Goal: Task Accomplishment & Management: Manage account settings

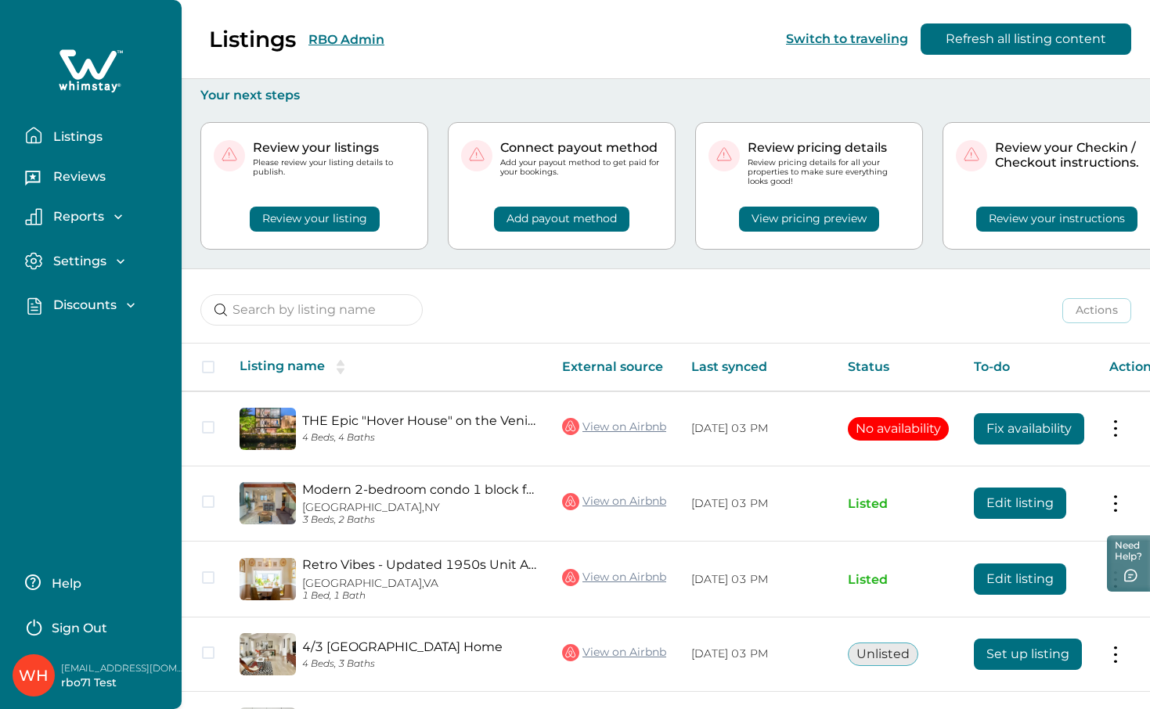
click at [93, 303] on p "Discounts" at bounding box center [83, 305] width 68 height 16
click at [86, 341] on p "Discounts" at bounding box center [83, 340] width 68 height 16
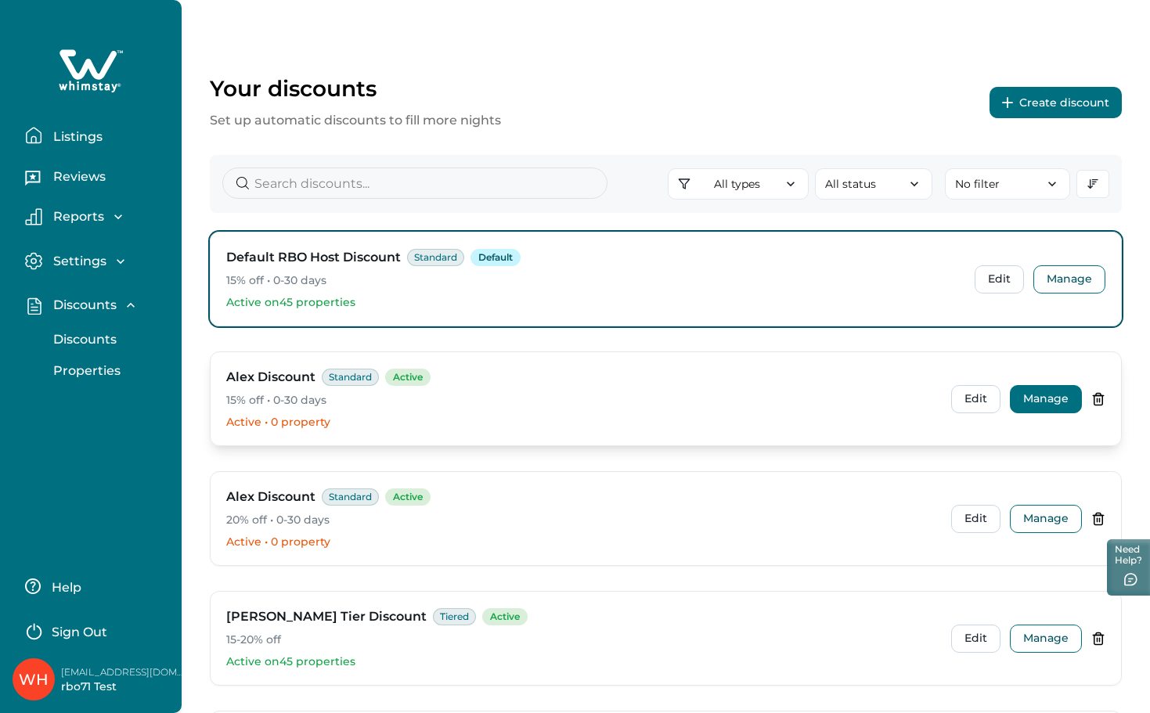
click at [1047, 395] on button "Manage" at bounding box center [1046, 399] width 72 height 28
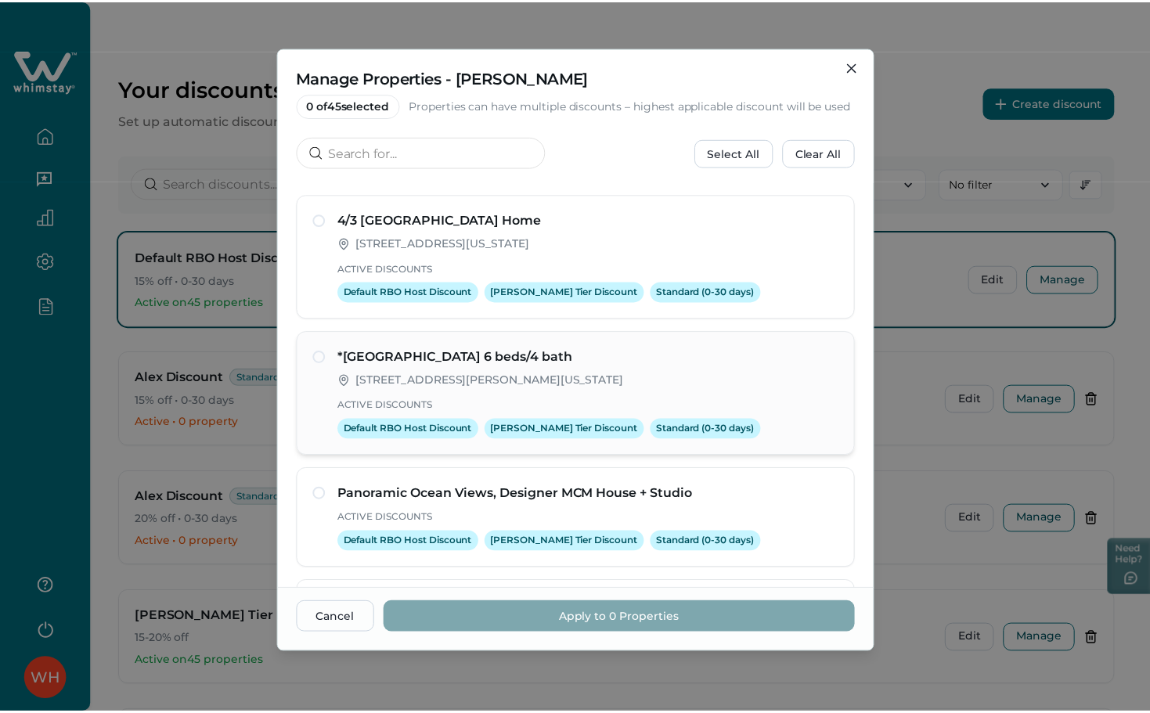
scroll to position [313, 0]
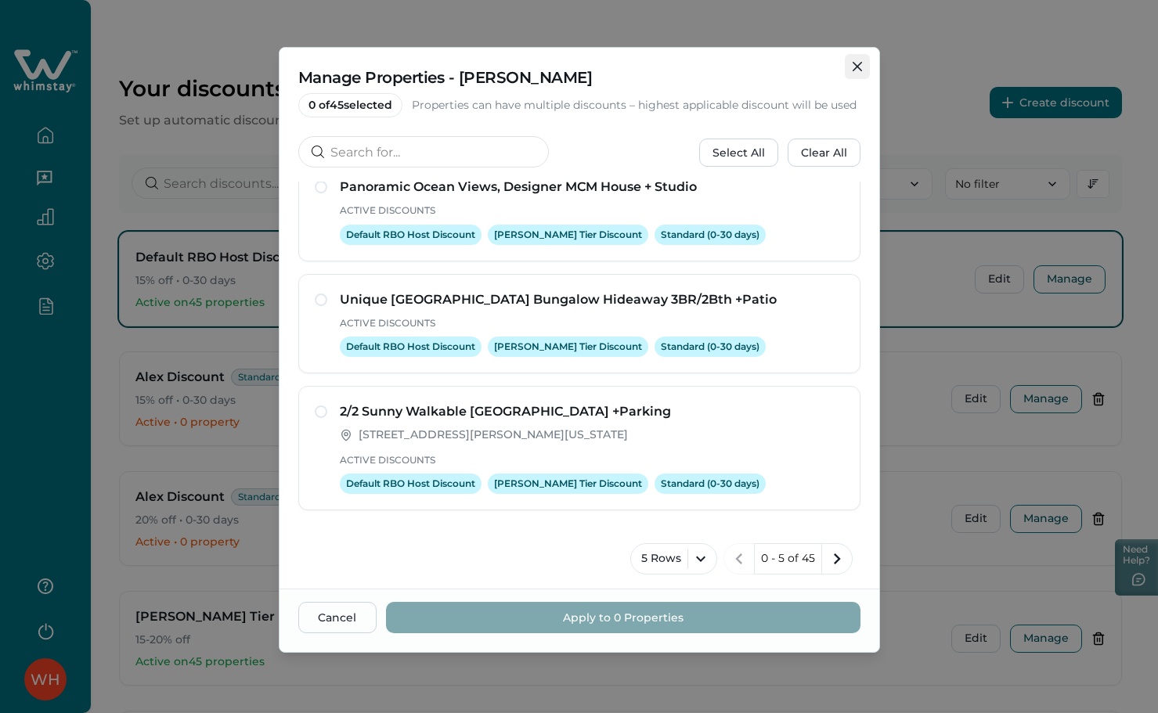
click at [857, 64] on icon "Close" at bounding box center [856, 66] width 9 height 9
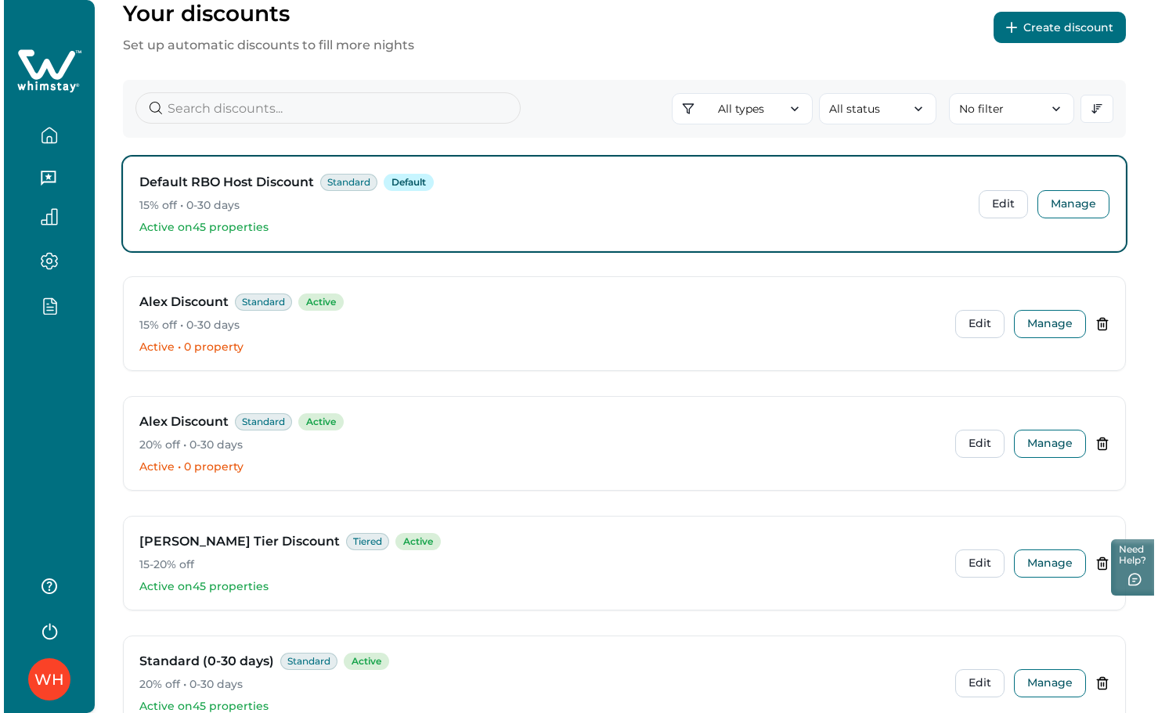
scroll to position [196, 0]
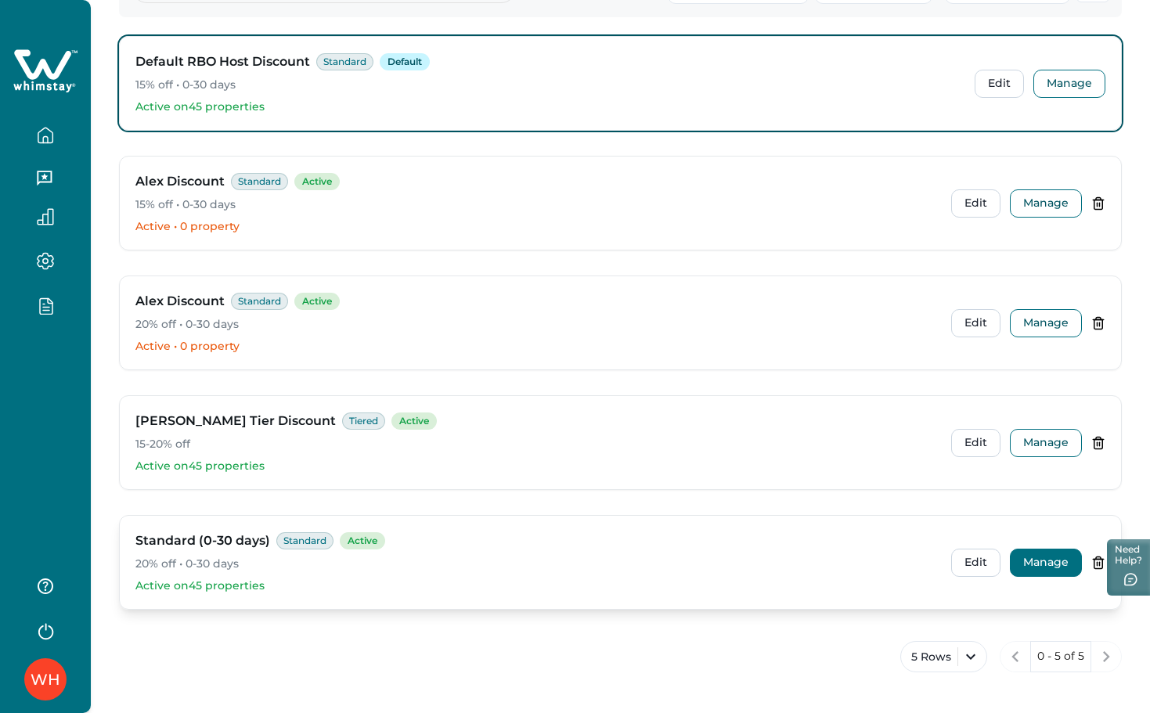
click at [1051, 560] on button "Manage" at bounding box center [1046, 563] width 72 height 28
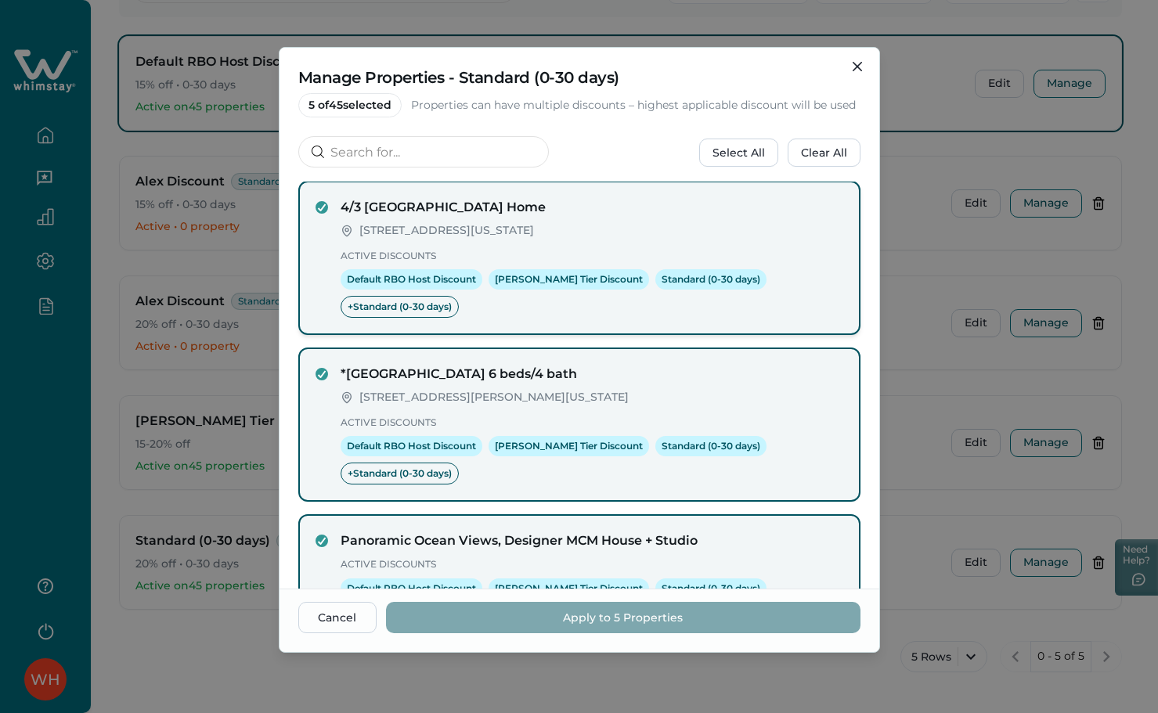
scroll to position [0, 0]
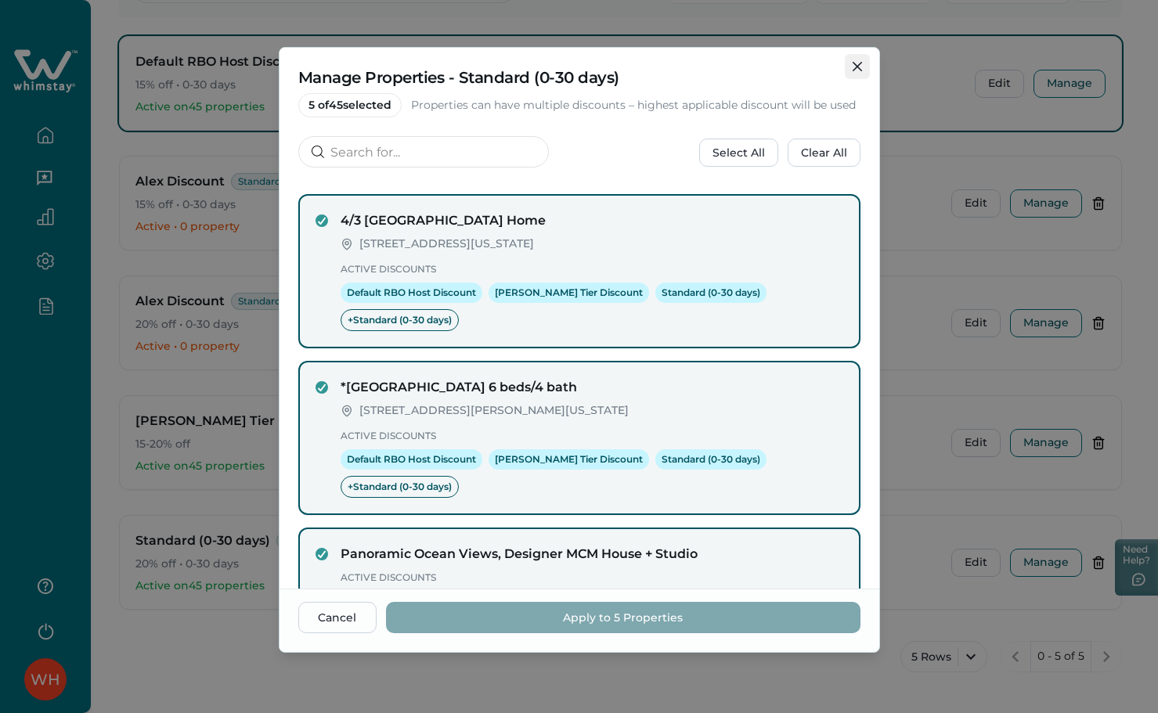
click at [857, 76] on button "Close" at bounding box center [857, 66] width 25 height 25
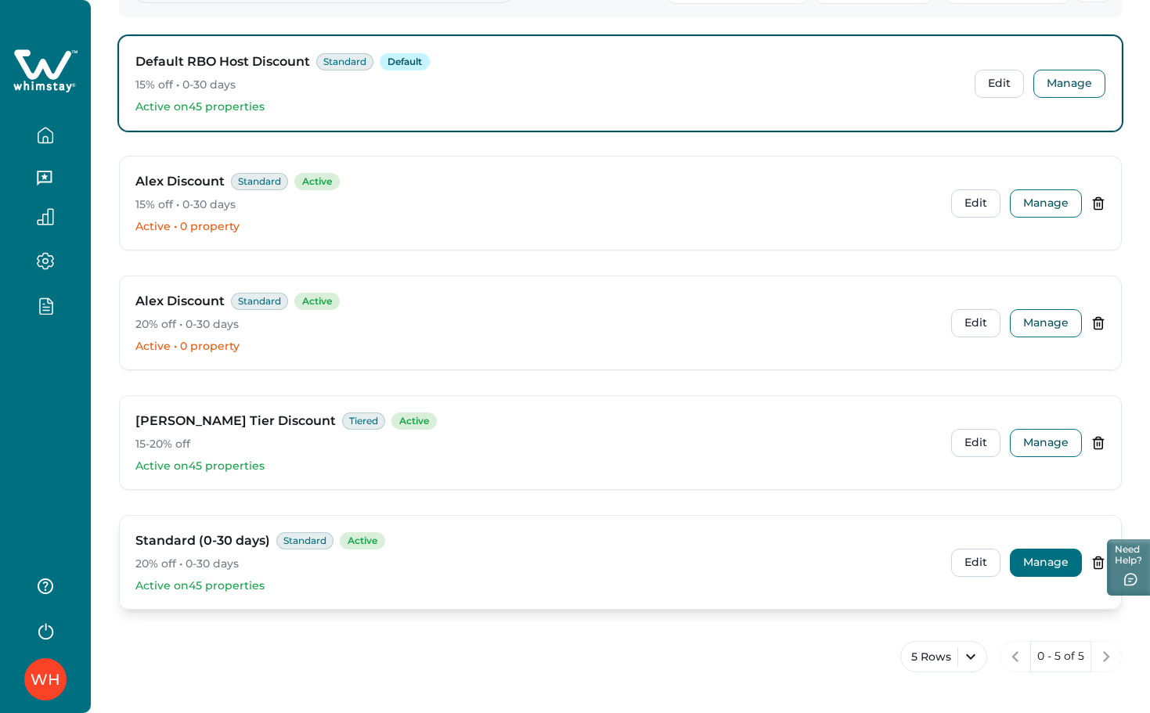
click at [1040, 571] on button "Manage" at bounding box center [1046, 563] width 72 height 28
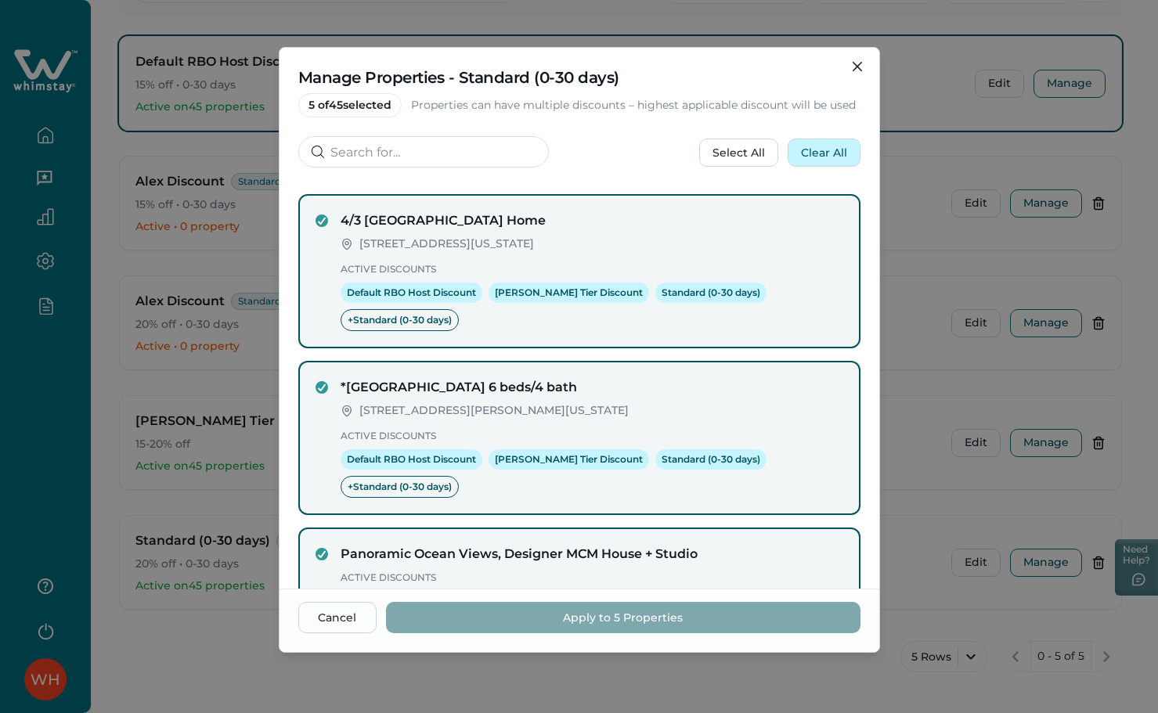
click at [815, 160] on button "Clear All" at bounding box center [823, 153] width 73 height 28
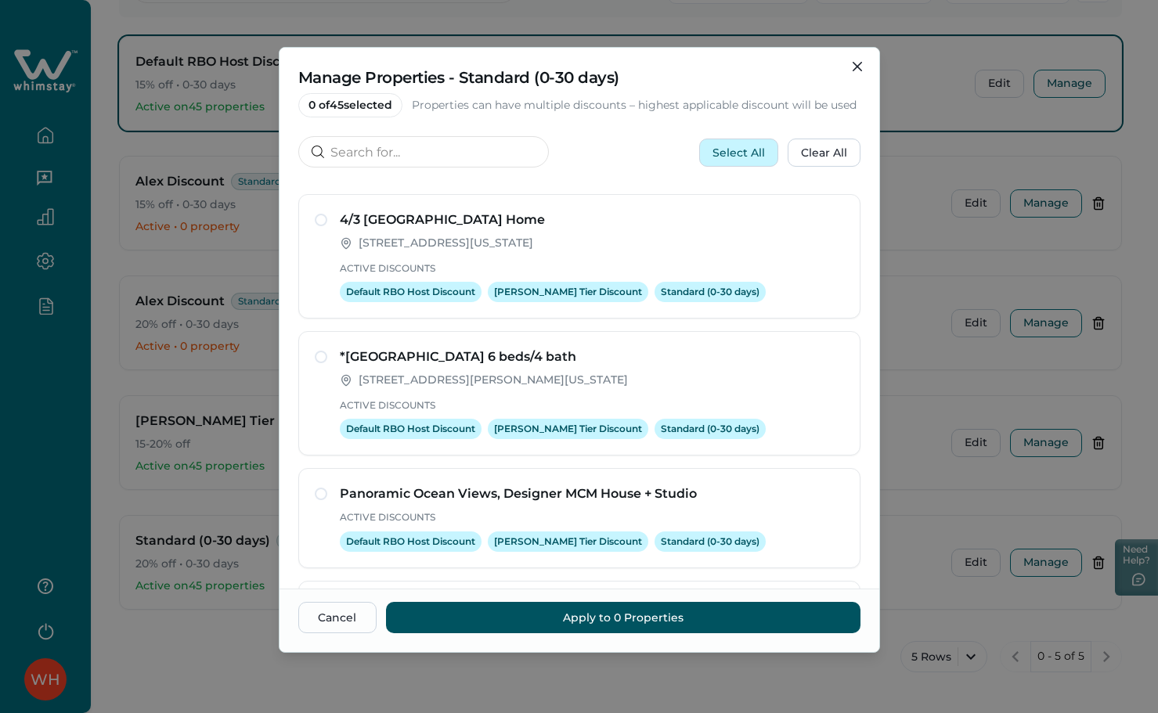
click at [776, 157] on button "Select All" at bounding box center [738, 153] width 79 height 28
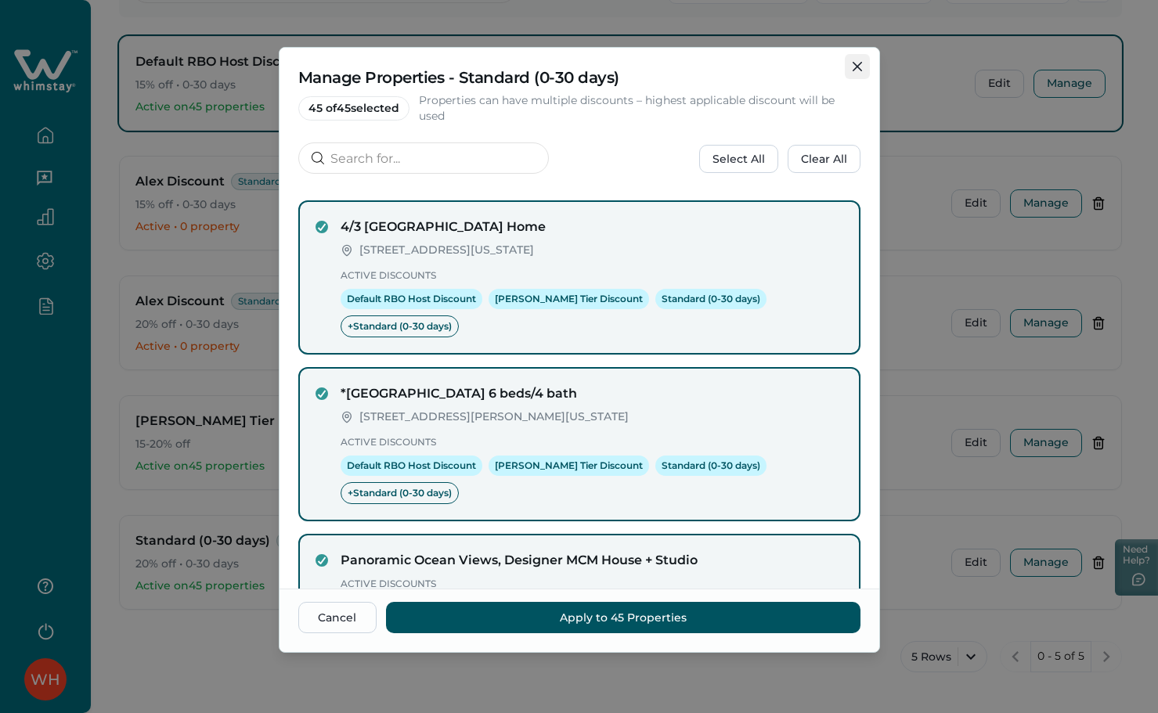
click at [858, 67] on icon "Close" at bounding box center [856, 66] width 9 height 9
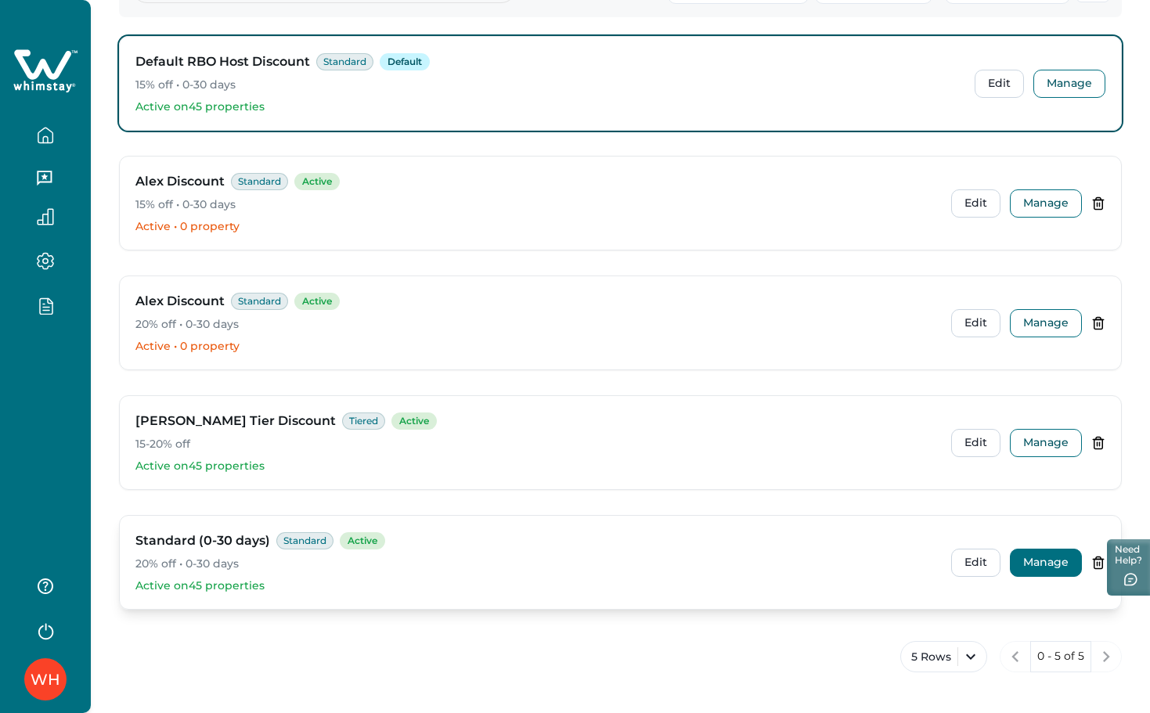
click at [1046, 561] on button "Manage" at bounding box center [1046, 563] width 72 height 28
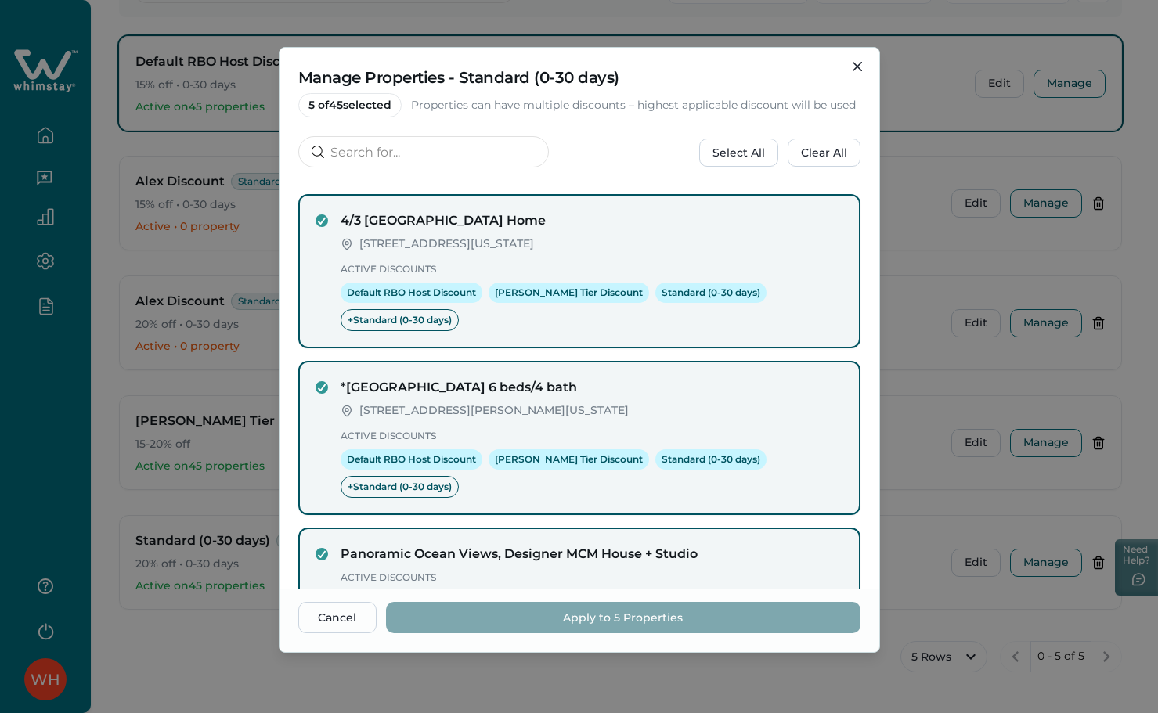
scroll to position [462, 0]
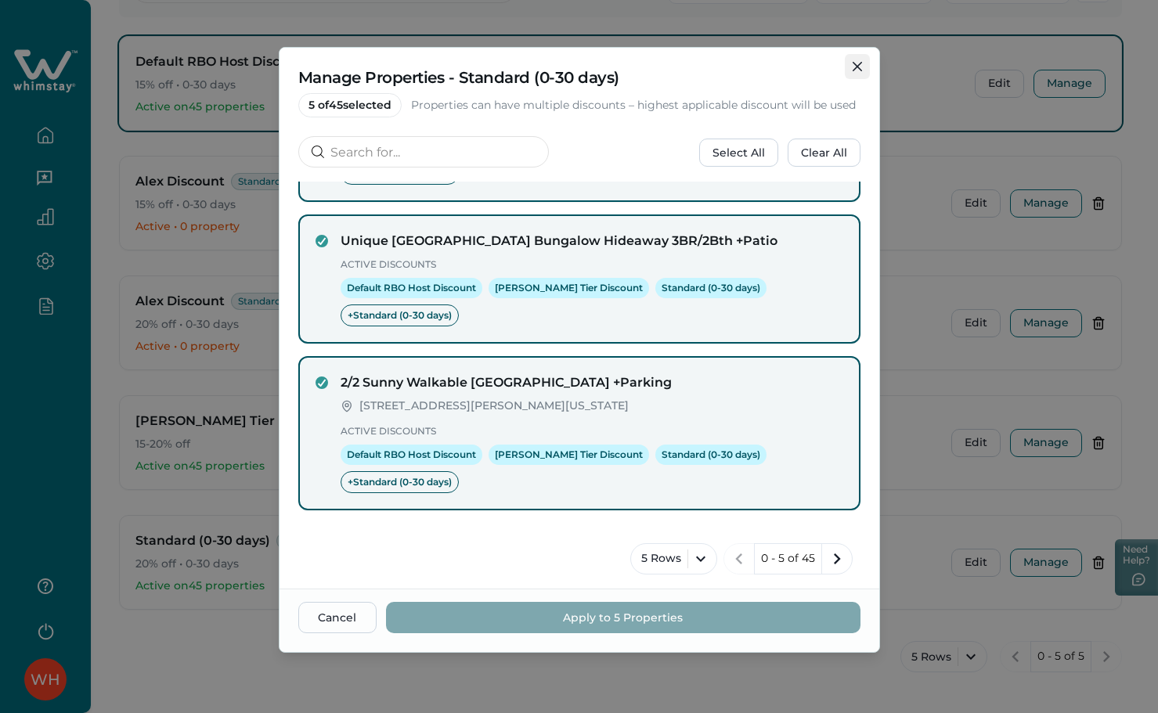
click at [855, 64] on icon "Close" at bounding box center [856, 66] width 9 height 9
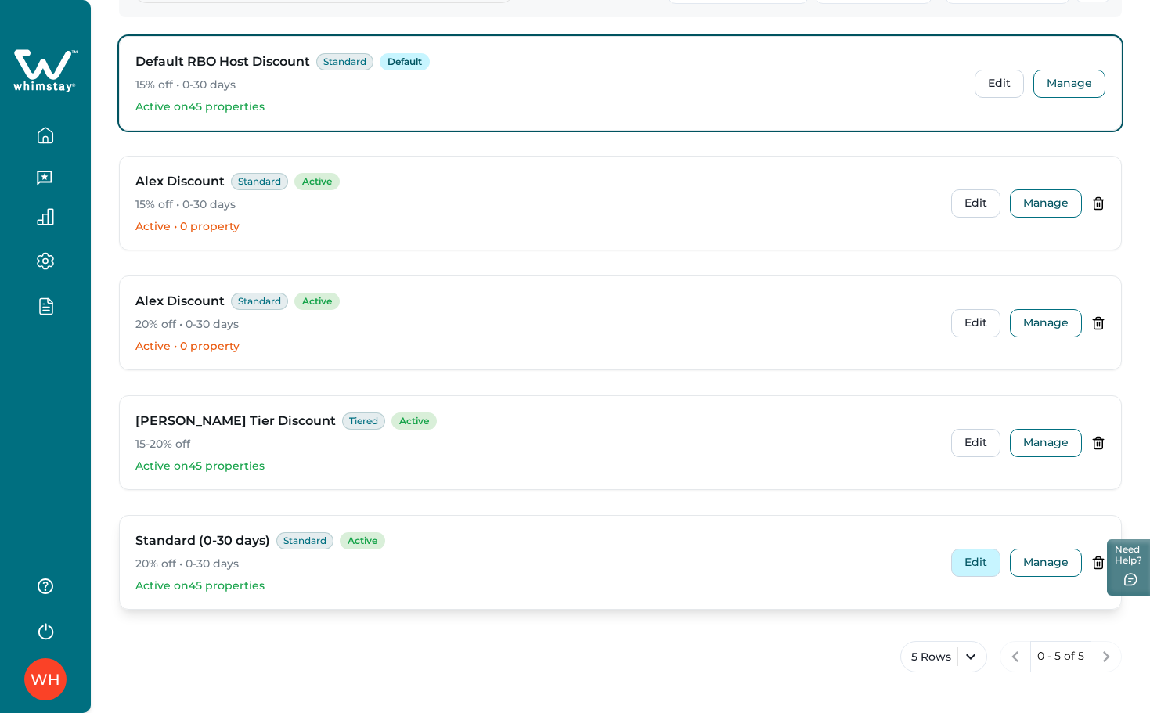
click at [989, 559] on button "Edit" at bounding box center [975, 563] width 49 height 28
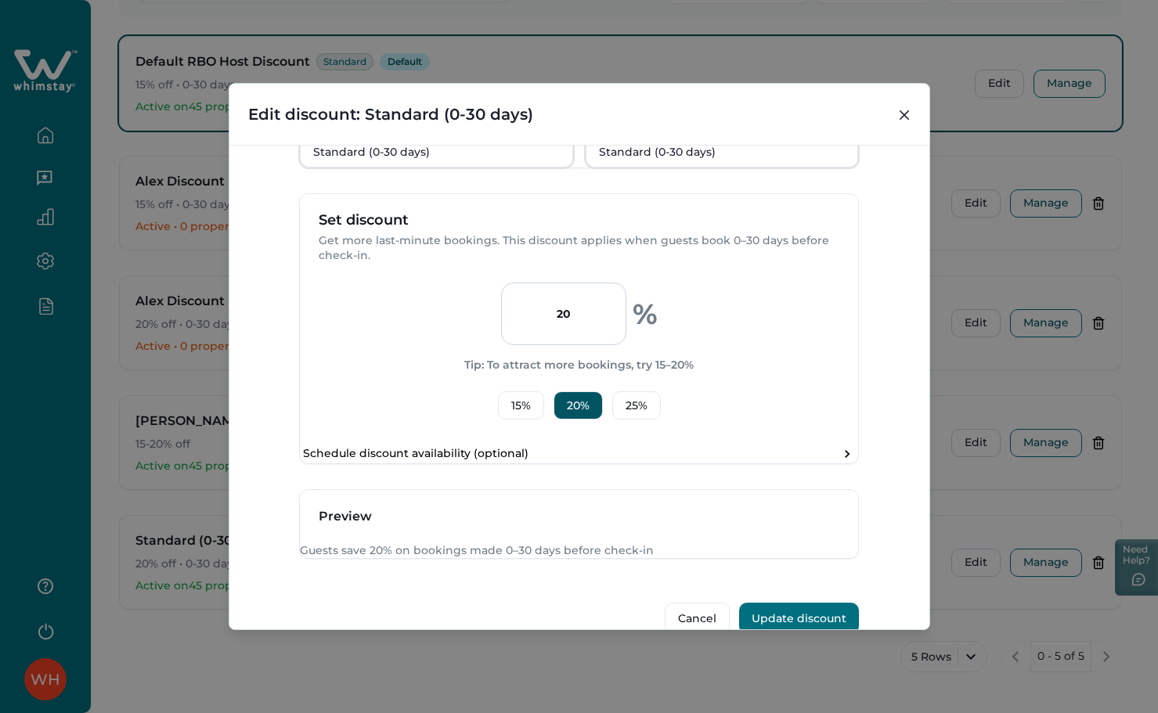
scroll to position [412, 0]
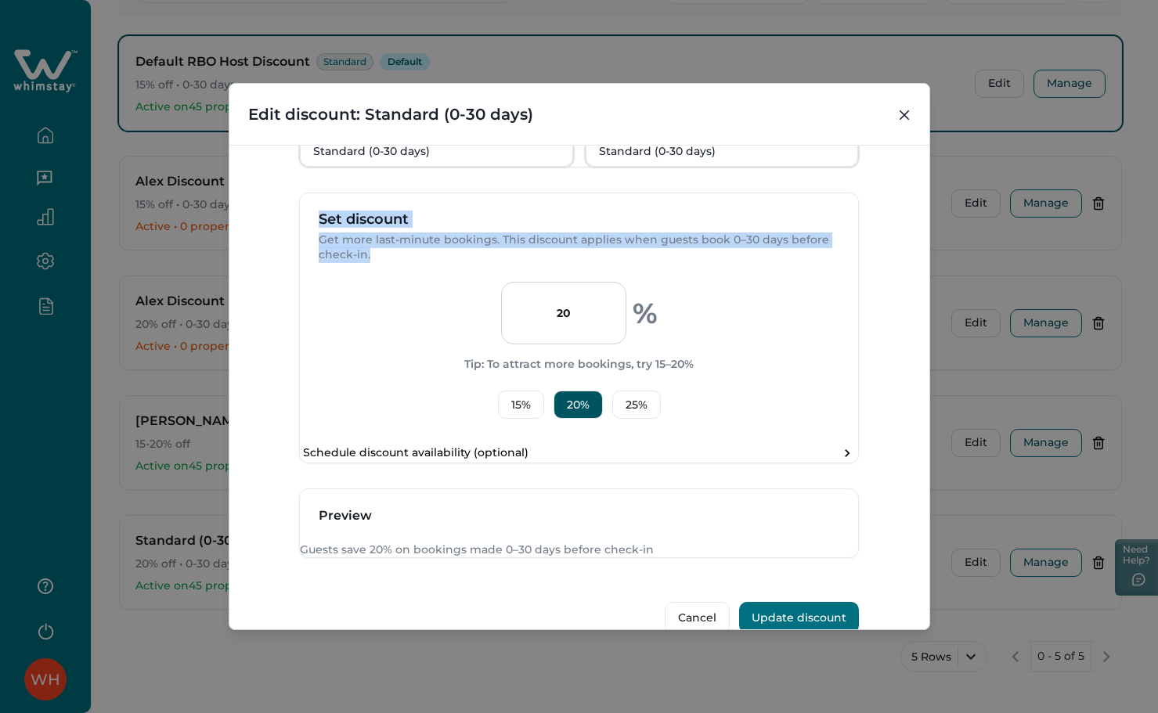
drag, startPoint x: 317, startPoint y: 258, endPoint x: 378, endPoint y: 299, distance: 73.8
click at [378, 282] on div "Set discount Get more last-minute bookings. This discount applies when guests b…" at bounding box center [579, 237] width 558 height 88
click at [380, 263] on p "Get more last-minute bookings. This discount applies when guests book 0–30 days…" at bounding box center [579, 247] width 521 height 31
drag, startPoint x: 380, startPoint y: 299, endPoint x: 308, endPoint y: 247, distance: 89.1
click at [308, 247] on div "Set discount Get more last-minute bookings. This discount applies when guests b…" at bounding box center [579, 237] width 558 height 88
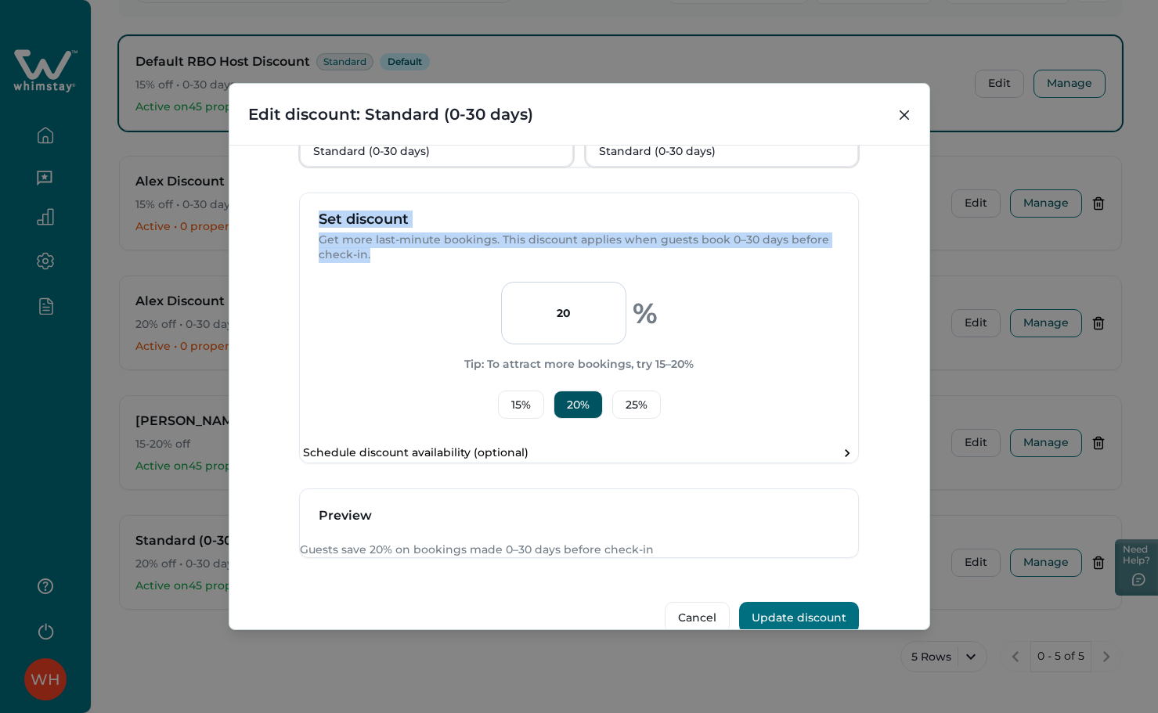
click at [370, 228] on p "Set discount" at bounding box center [579, 220] width 521 height 16
drag, startPoint x: 313, startPoint y: 254, endPoint x: 380, endPoint y: 298, distance: 80.8
click at [380, 282] on div "Set discount Get more last-minute bookings. This discount applies when guests b…" at bounding box center [579, 237] width 558 height 88
click at [380, 263] on p "Get more last-minute bookings. This discount applies when guests book 0–30 days…" at bounding box center [579, 247] width 521 height 31
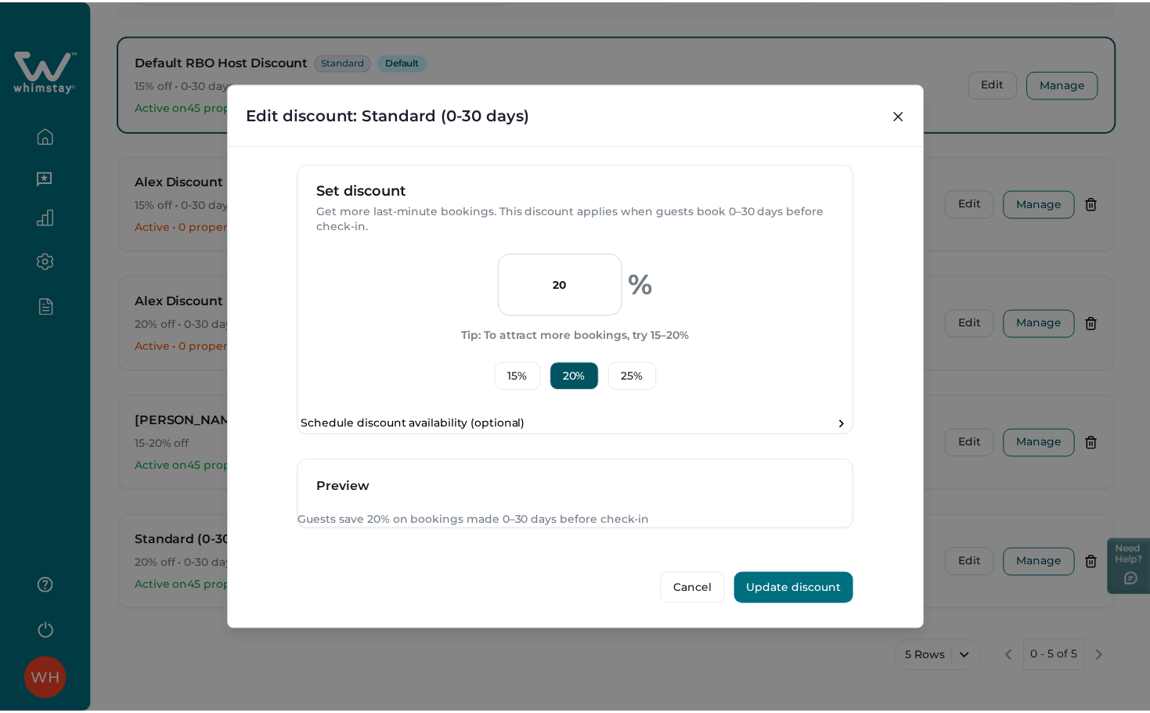
scroll to position [516, 0]
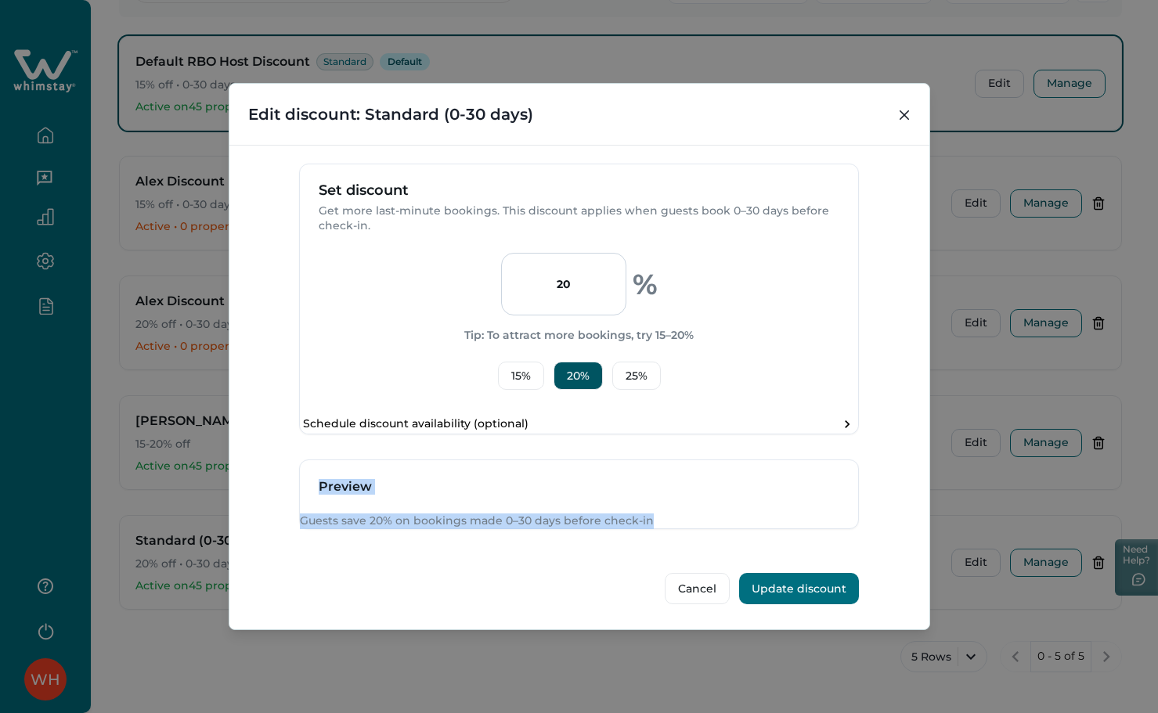
drag, startPoint x: 301, startPoint y: 467, endPoint x: 677, endPoint y: 505, distance: 377.7
click at [677, 505] on div "Preview Guests save 20% on bookings made 0–30 days before check-in" at bounding box center [579, 494] width 560 height 70
click at [678, 513] on p "Guests save 20% on bookings made 0–30 days before check-in" at bounding box center [579, 521] width 558 height 16
click at [901, 110] on icon "Close" at bounding box center [903, 114] width 9 height 9
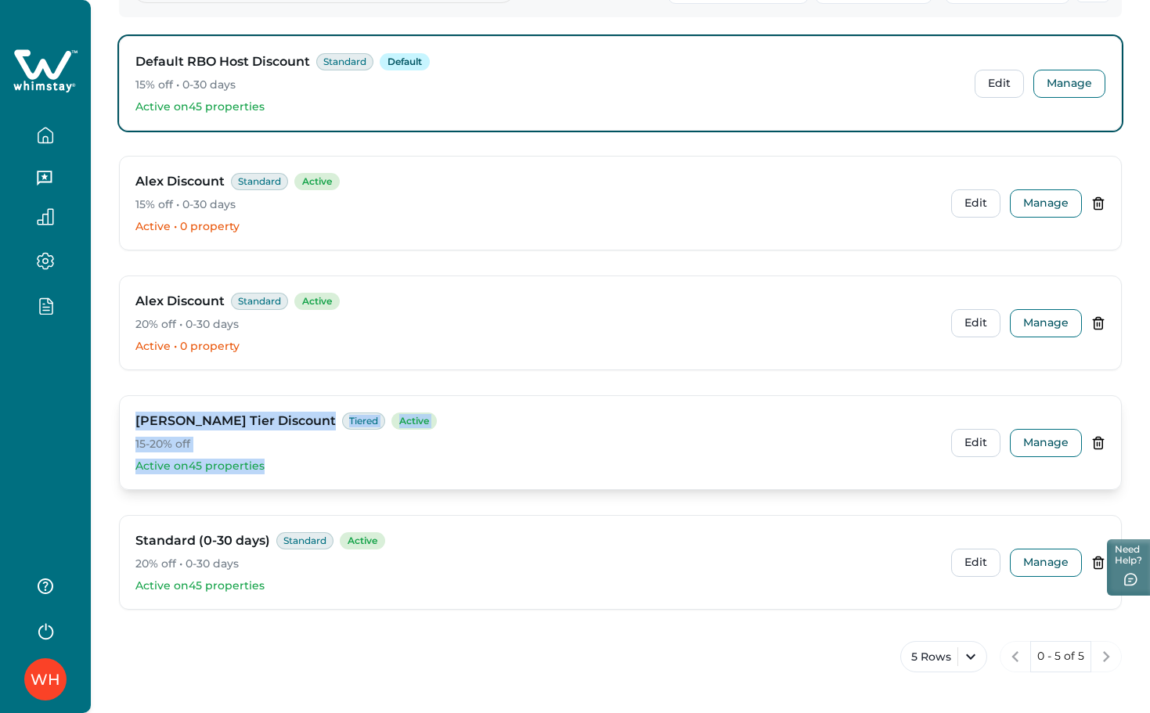
drag, startPoint x: 157, startPoint y: 424, endPoint x: 293, endPoint y: 465, distance: 141.4
click at [293, 465] on div "[PERSON_NAME] Tier Discount Tiered Active 15-20% off Active on 45 properties Ed…" at bounding box center [620, 442] width 1001 height 93
click at [299, 466] on p "Active on 45 properties" at bounding box center [536, 467] width 803 height 16
drag, startPoint x: 290, startPoint y: 473, endPoint x: 113, endPoint y: 422, distance: 184.1
click at [113, 422] on div "Your discounts Set up automatic discounts to fill more nights Create discount A…" at bounding box center [620, 258] width 1059 height 909
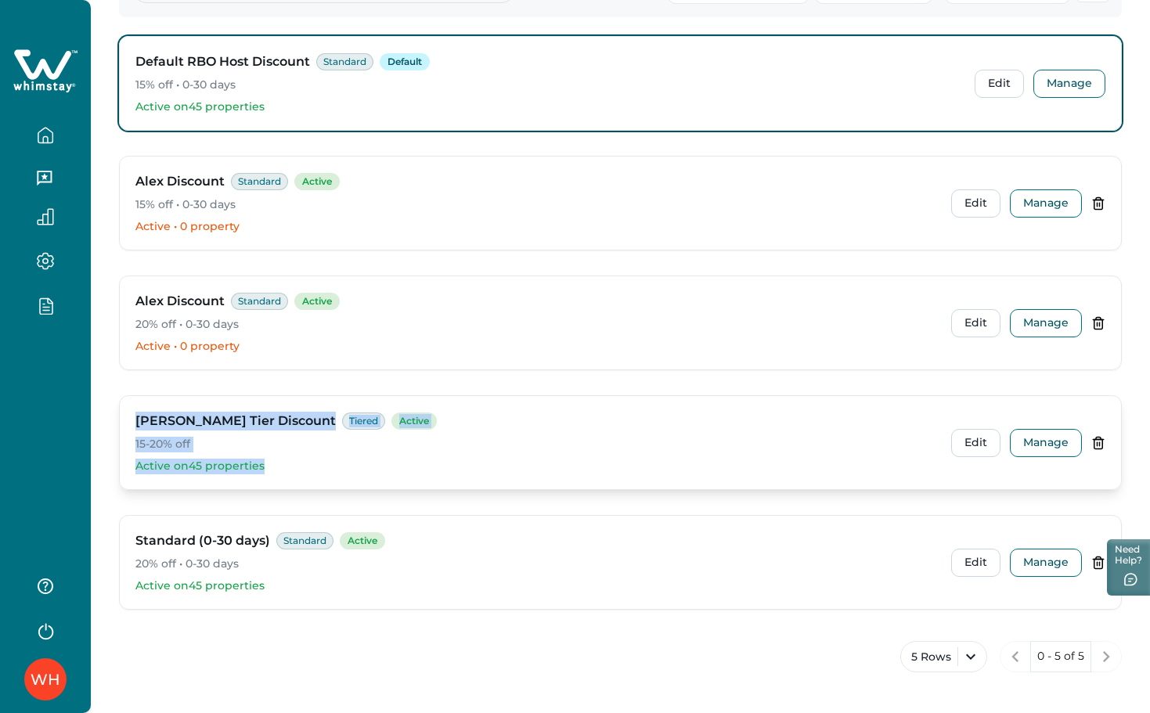
click at [140, 418] on h3 "[PERSON_NAME] Tier Discount" at bounding box center [235, 421] width 200 height 19
drag, startPoint x: 127, startPoint y: 418, endPoint x: 346, endPoint y: 470, distance: 225.4
click at [346, 470] on div "[PERSON_NAME] Tier Discount Tiered Active 15-20% off Active on 45 properties Ed…" at bounding box center [620, 442] width 1001 height 93
click at [348, 470] on p "Active on 45 properties" at bounding box center [536, 467] width 803 height 16
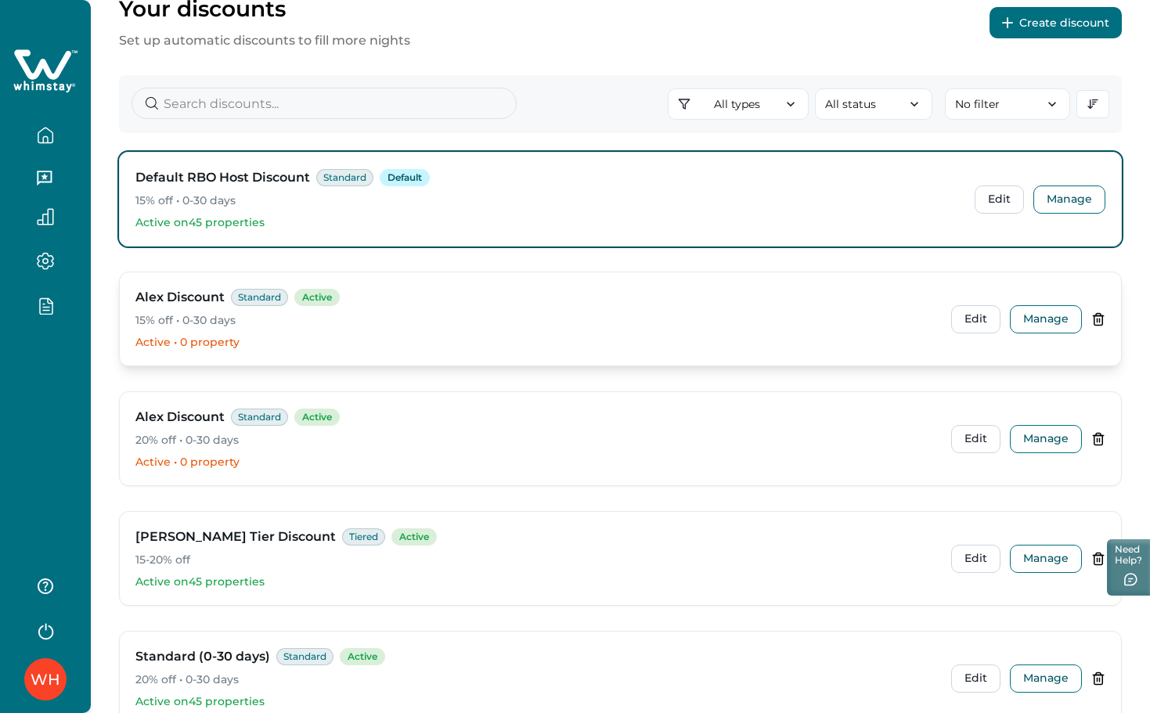
scroll to position [196, 0]
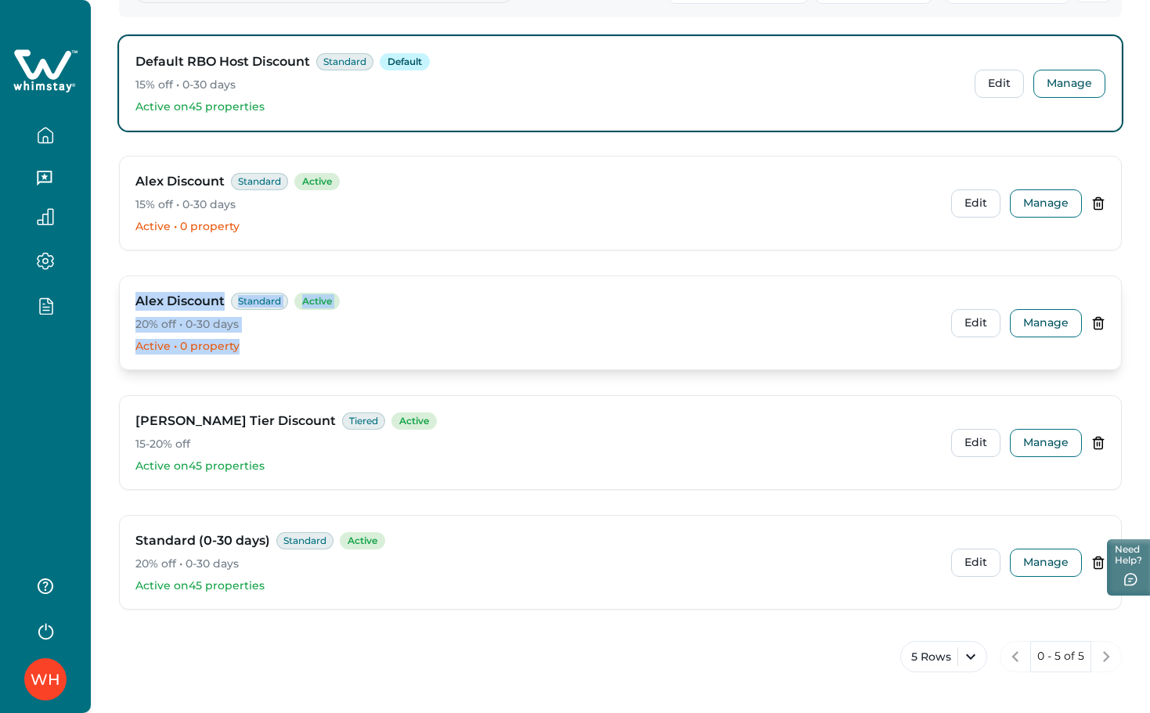
drag, startPoint x: 141, startPoint y: 301, endPoint x: 286, endPoint y: 339, distance: 149.6
click at [286, 339] on div "[PERSON_NAME] Discount Standard Active 20% off • 0-30 days Active • 0 property" at bounding box center [536, 323] width 803 height 62
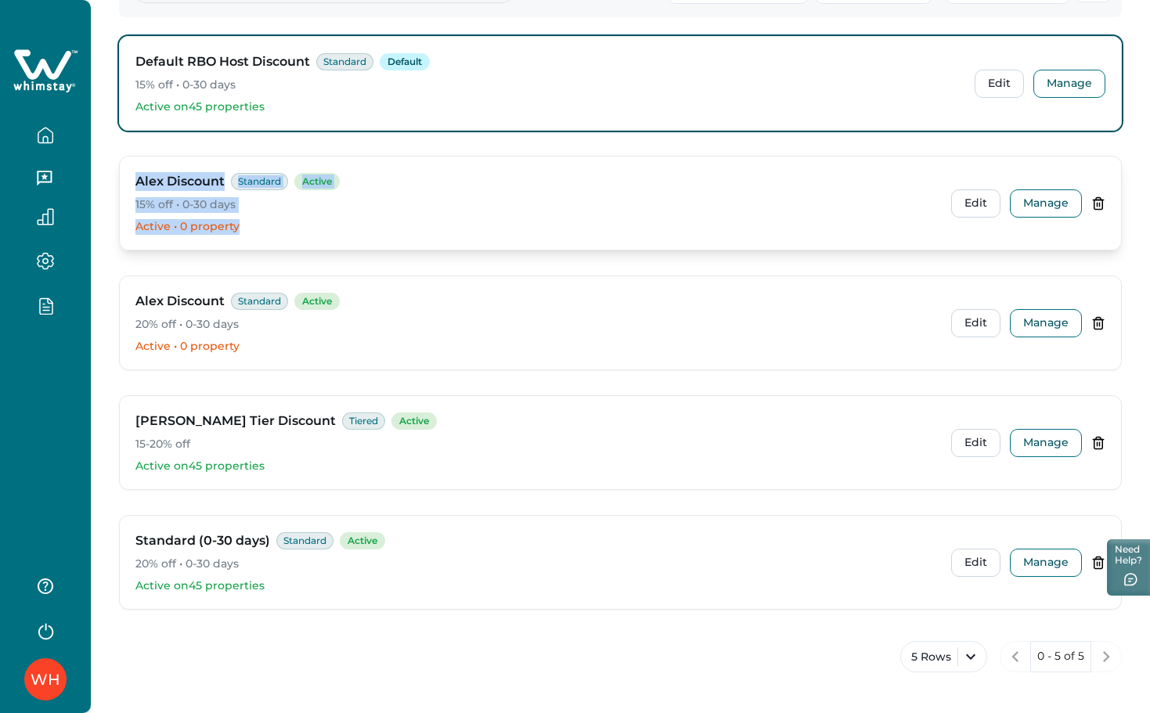
drag, startPoint x: 135, startPoint y: 178, endPoint x: 267, endPoint y: 227, distance: 140.2
click at [267, 227] on div "[PERSON_NAME] Discount Standard Active 15% off • 0-30 days Active • 0 property" at bounding box center [536, 203] width 803 height 62
click at [267, 227] on p "Active • 0 property" at bounding box center [536, 227] width 803 height 16
drag, startPoint x: 267, startPoint y: 227, endPoint x: 104, endPoint y: 175, distance: 170.8
click at [104, 175] on div "Your discounts Set up automatic discounts to fill more nights Create discount A…" at bounding box center [620, 258] width 1059 height 909
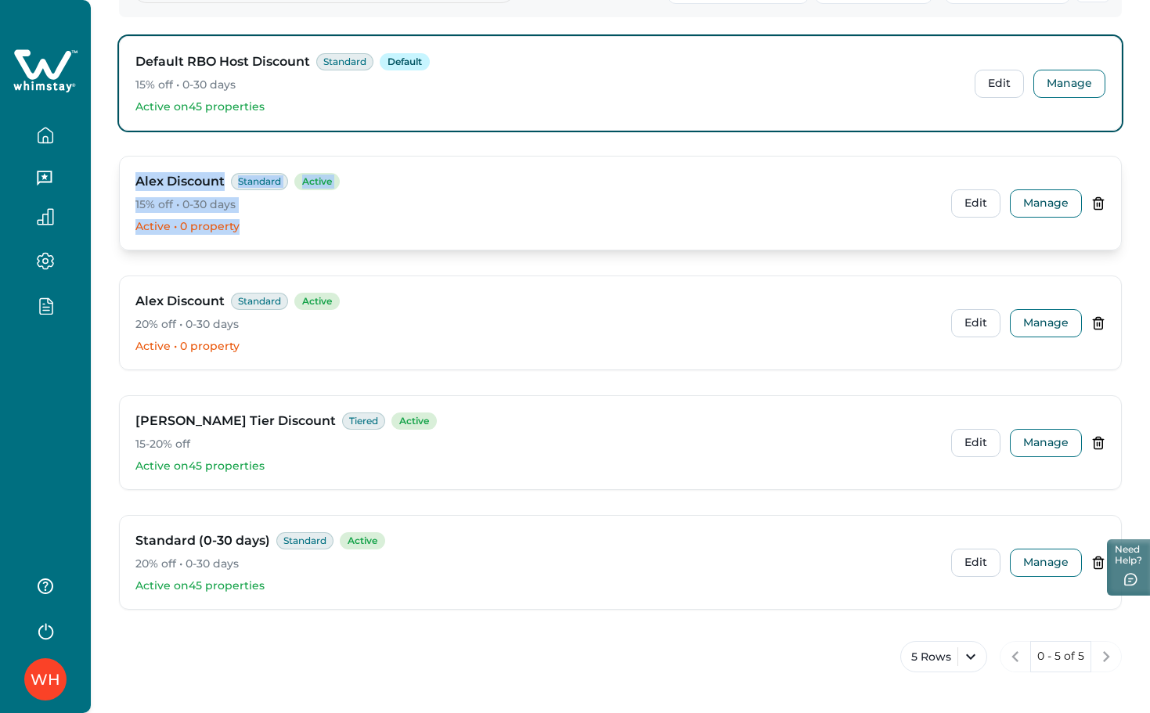
click at [139, 182] on h3 "Alex Discount" at bounding box center [179, 181] width 89 height 19
drag, startPoint x: 137, startPoint y: 182, endPoint x: 271, endPoint y: 225, distance: 140.4
click at [271, 225] on div "[PERSON_NAME] Discount Standard Active 15% off • 0-30 days Active • 0 property" at bounding box center [536, 203] width 803 height 62
click at [271, 225] on p "Active • 0 property" at bounding box center [536, 227] width 803 height 16
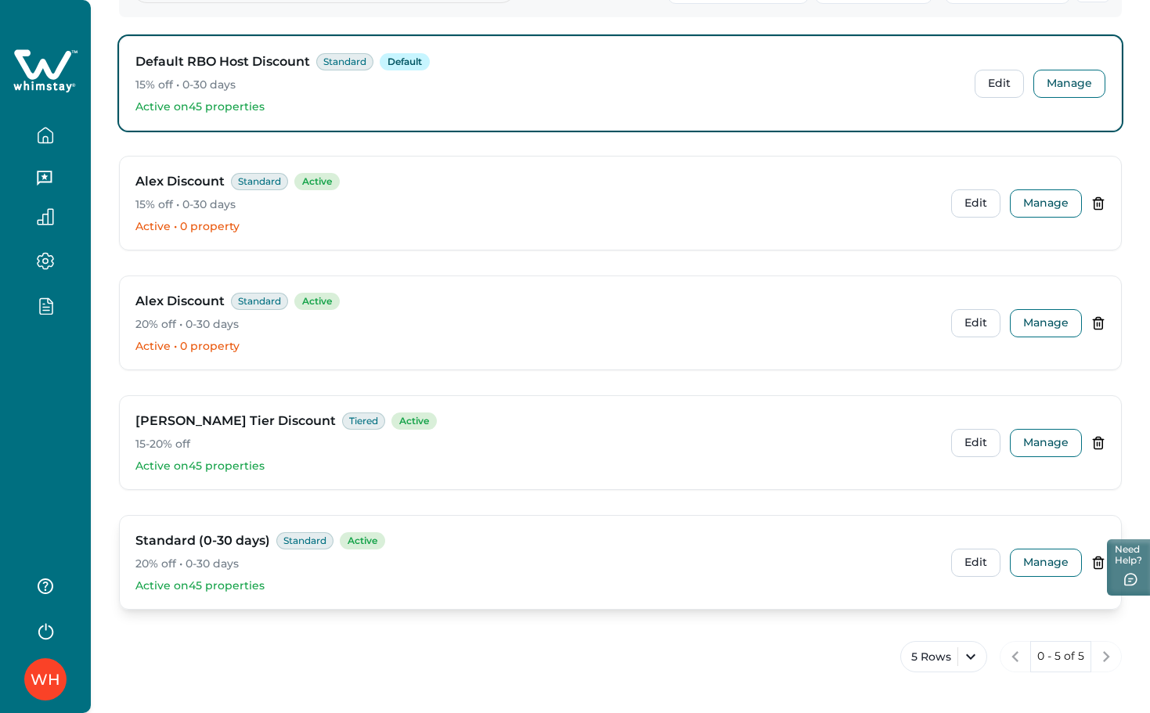
click at [133, 539] on div "Standard (0-30 days) Standard Active 20% off • 0-30 days Active on 45 propertie…" at bounding box center [620, 562] width 1001 height 93
click at [1044, 565] on button "Manage" at bounding box center [1046, 563] width 72 height 28
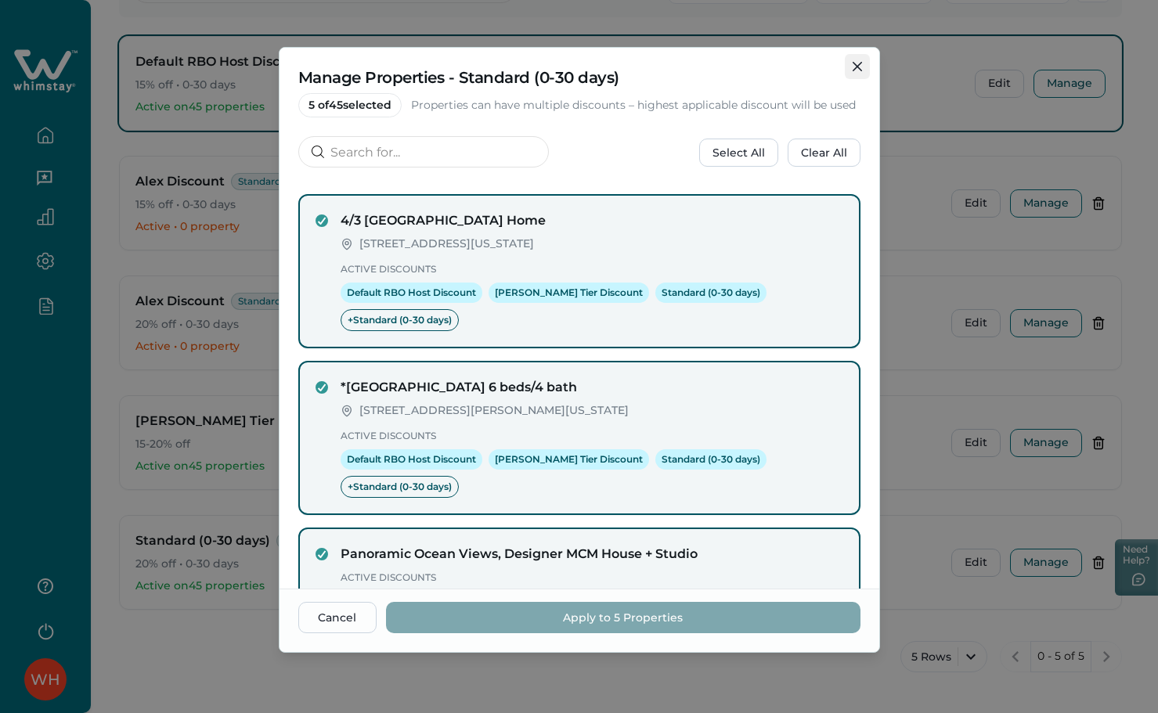
click at [845, 68] on button "Close" at bounding box center [857, 66] width 25 height 25
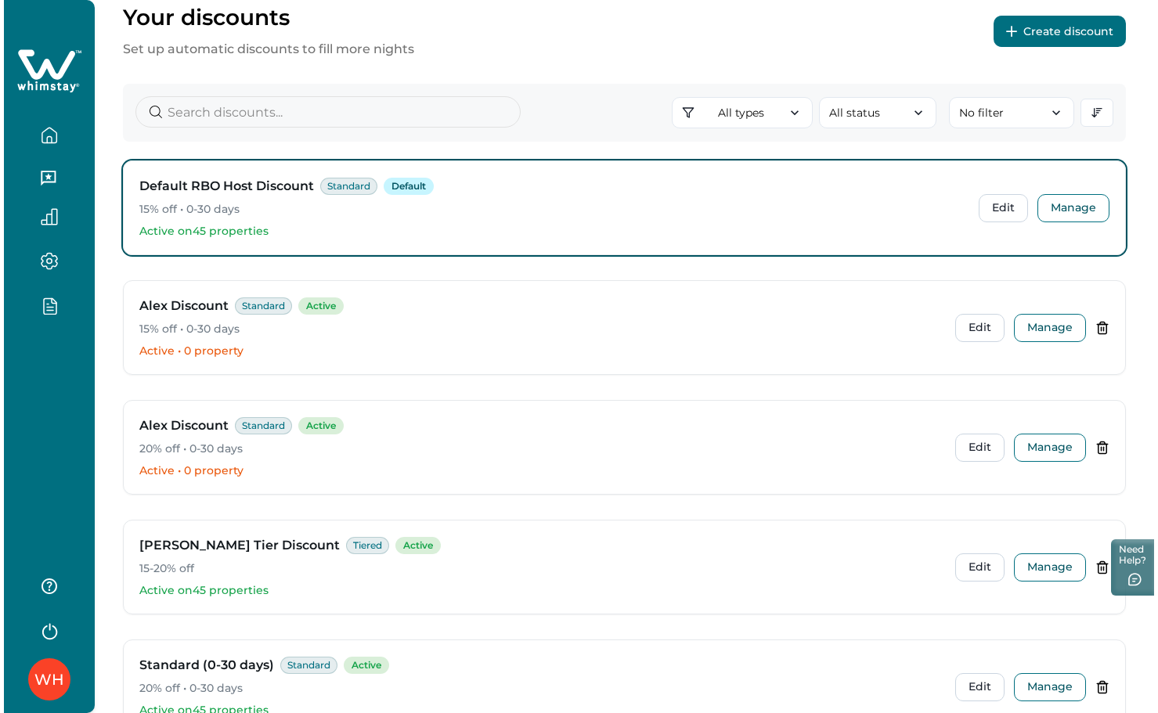
scroll to position [0, 0]
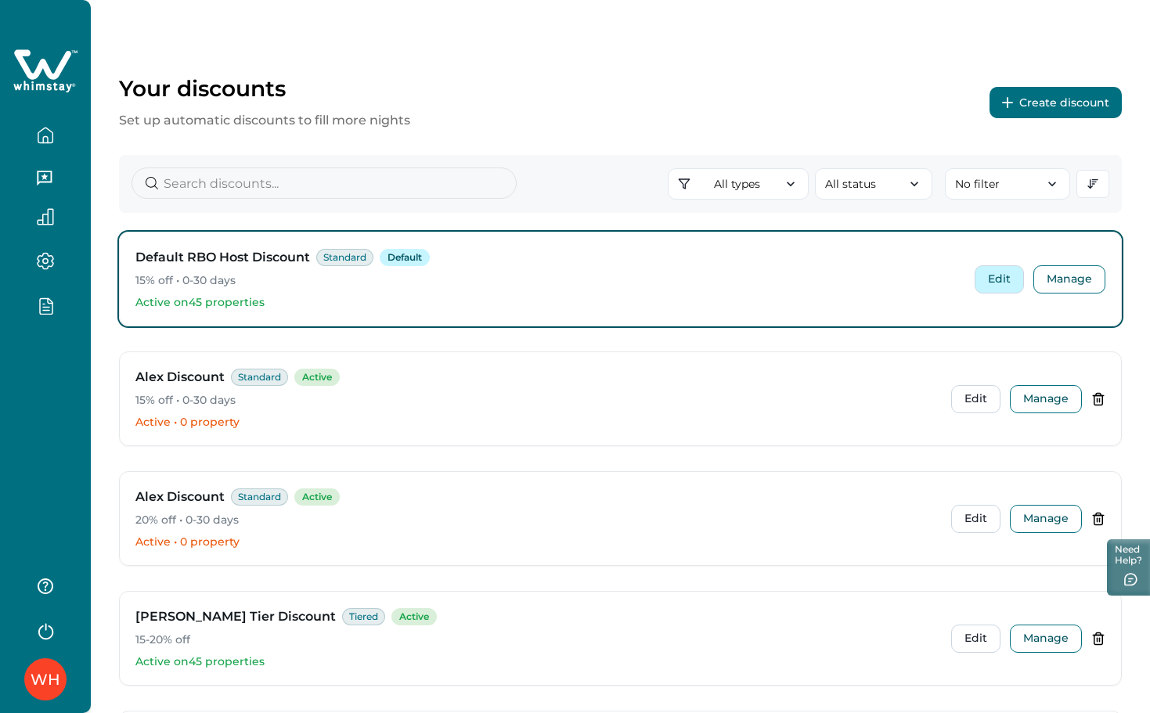
click at [1005, 279] on button "Edit" at bounding box center [999, 279] width 49 height 28
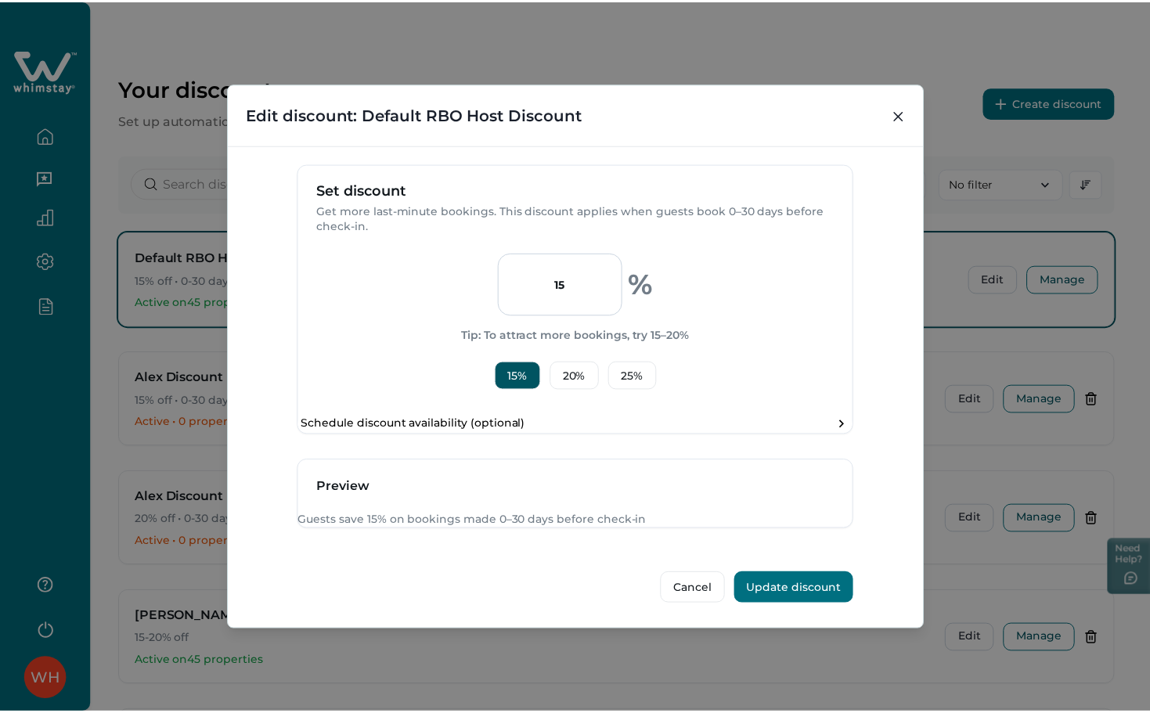
scroll to position [361, 0]
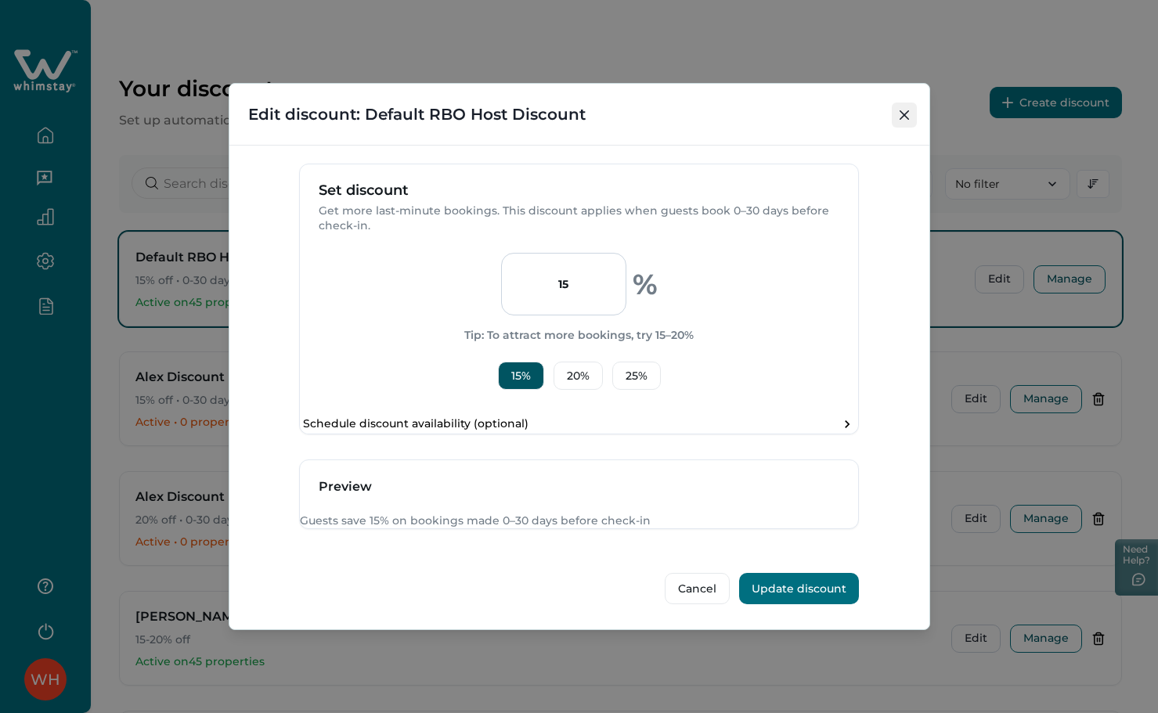
click at [910, 120] on button "Close" at bounding box center [904, 115] width 25 height 25
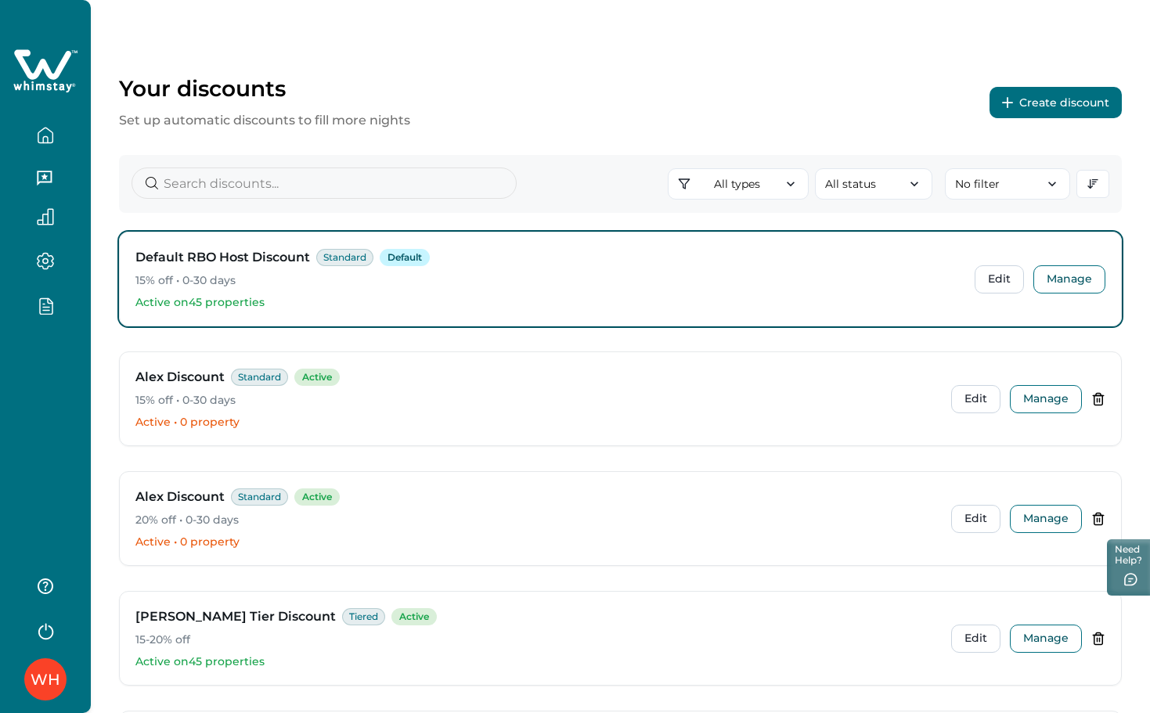
click at [31, 374] on div "WH" at bounding box center [45, 356] width 91 height 713
